Goal: Information Seeking & Learning: Learn about a topic

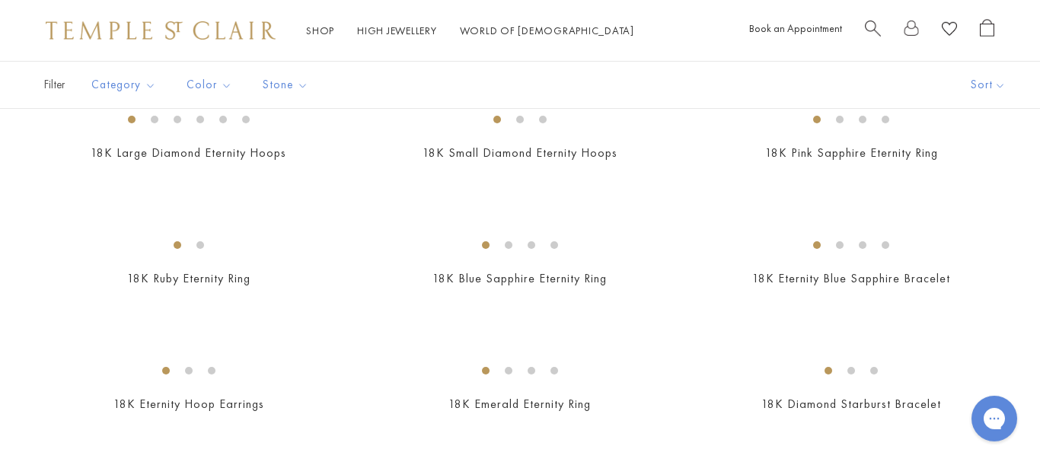
scroll to position [2049, 0]
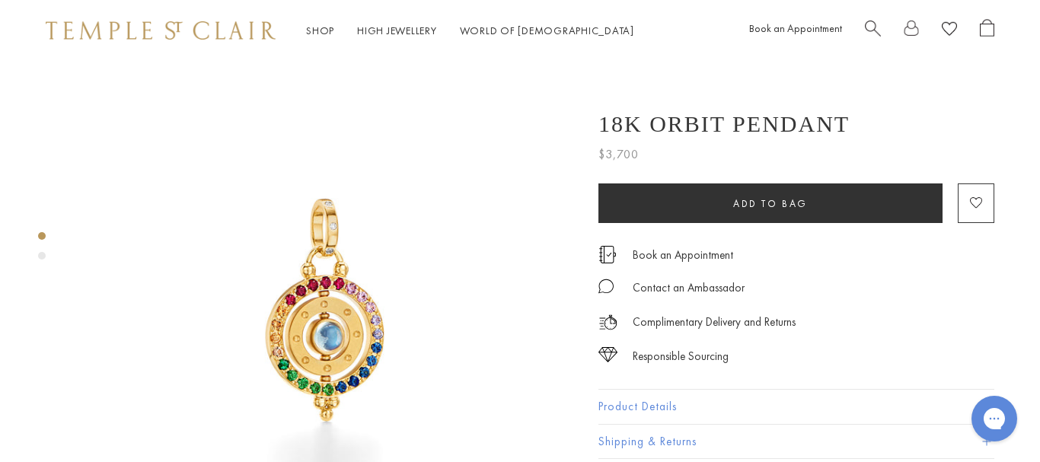
click at [868, 403] on button "Product Details" at bounding box center [796, 407] width 396 height 34
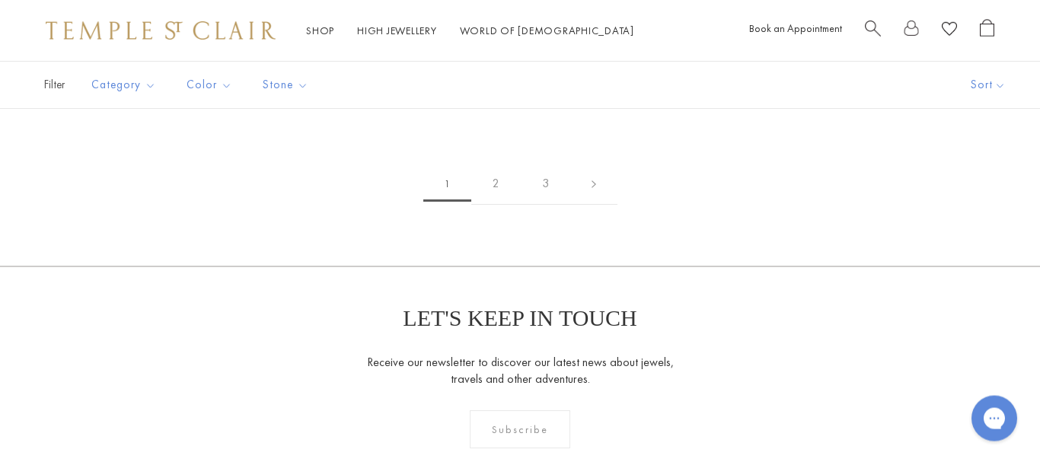
scroll to position [2375, 0]
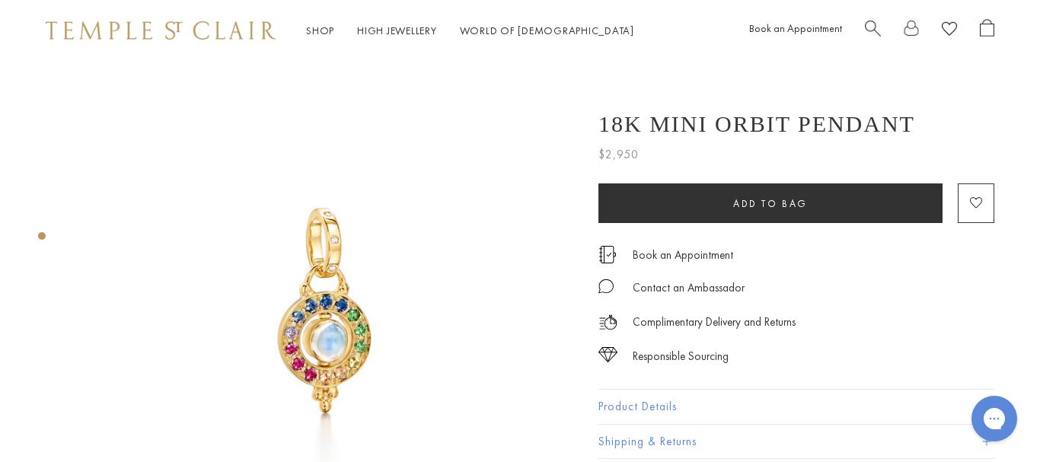
click at [621, 411] on button "Product Details" at bounding box center [796, 407] width 396 height 34
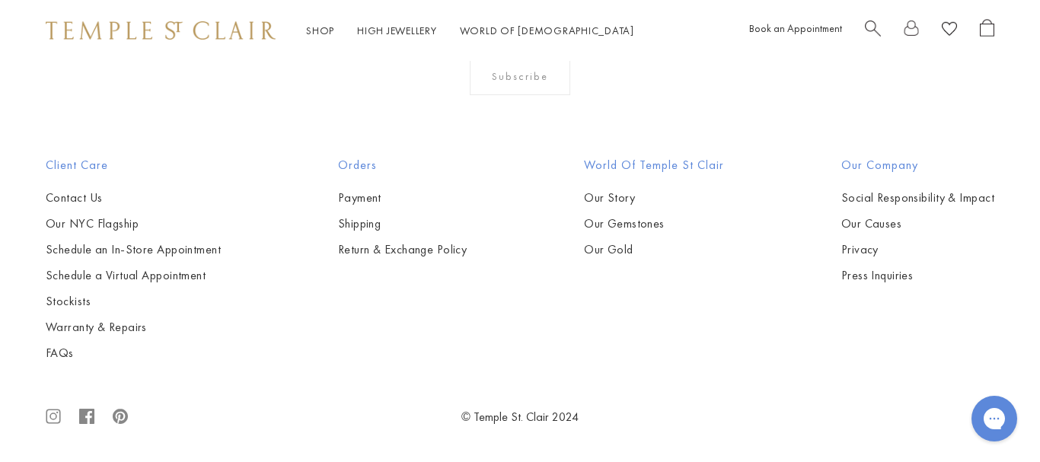
scroll to position [6852, 0]
click at [875, 23] on span "Search" at bounding box center [873, 27] width 16 height 16
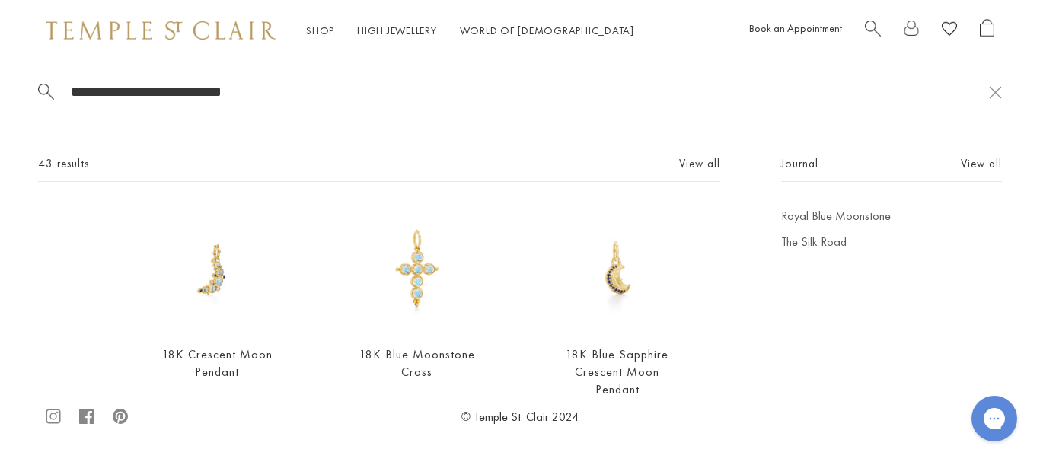
type input "**********"
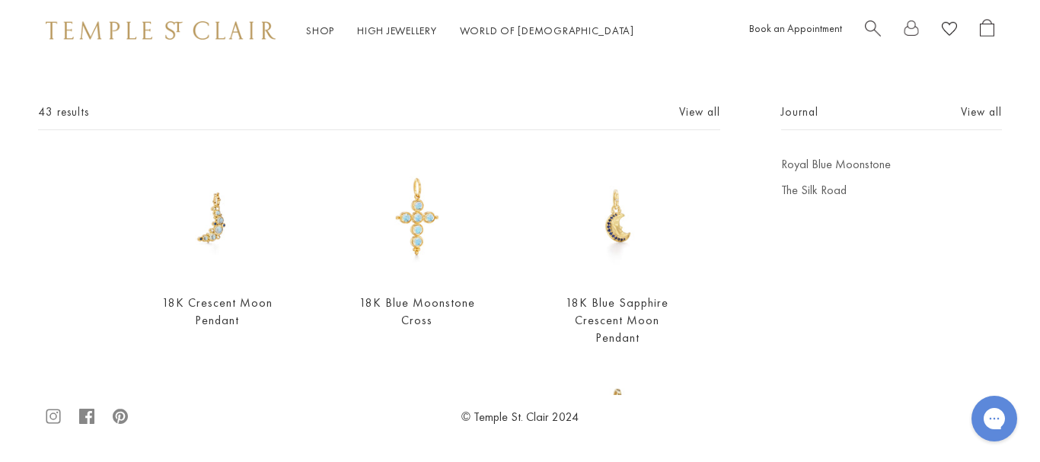
scroll to position [49, 0]
click at [218, 308] on link "18K Crescent Moon Pendant" at bounding box center [217, 314] width 110 height 34
